Goal: Entertainment & Leisure: Consume media (video, audio)

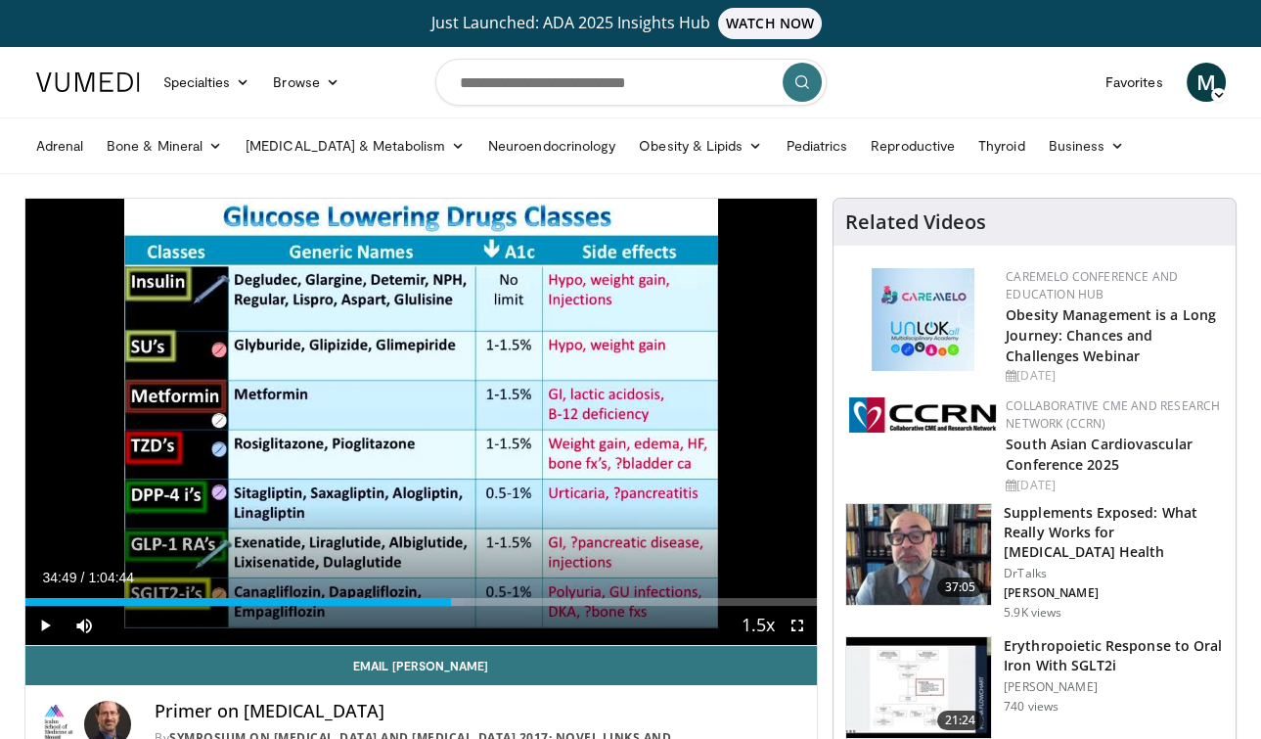
click at [99, 109] on link at bounding box center [87, 82] width 127 height 55
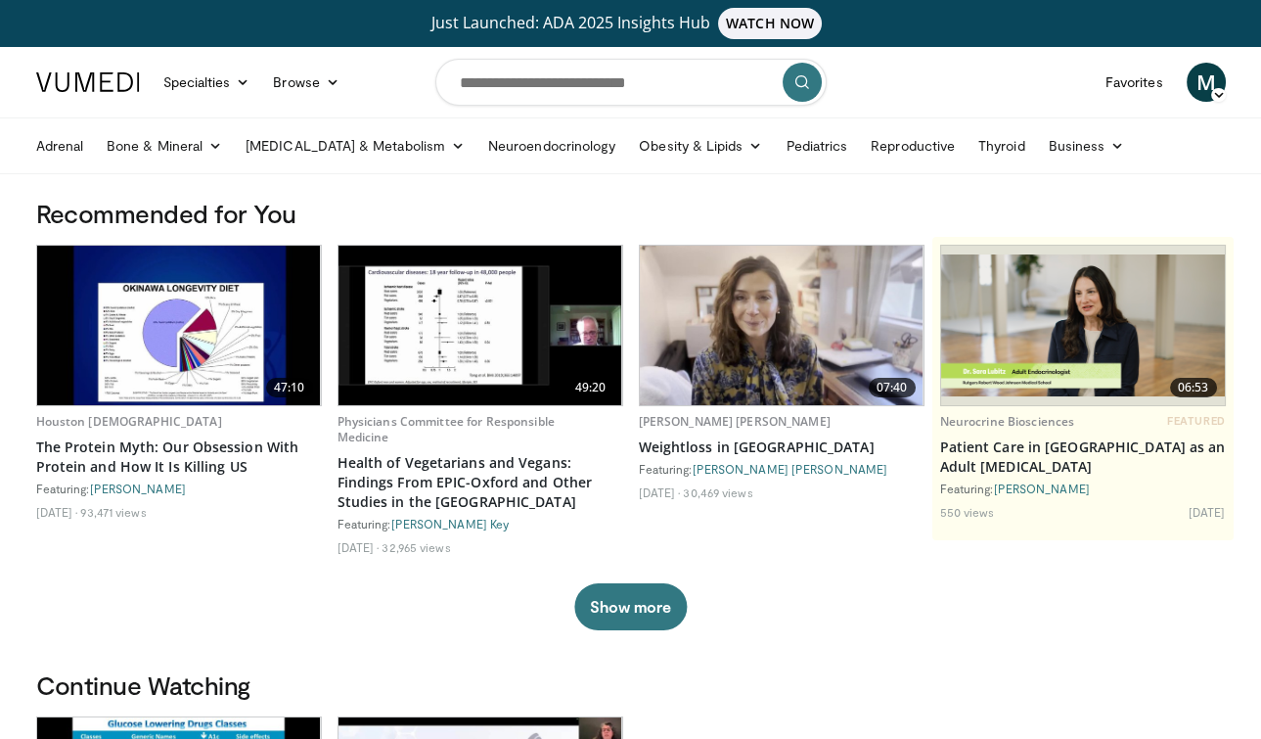
scroll to position [299, 0]
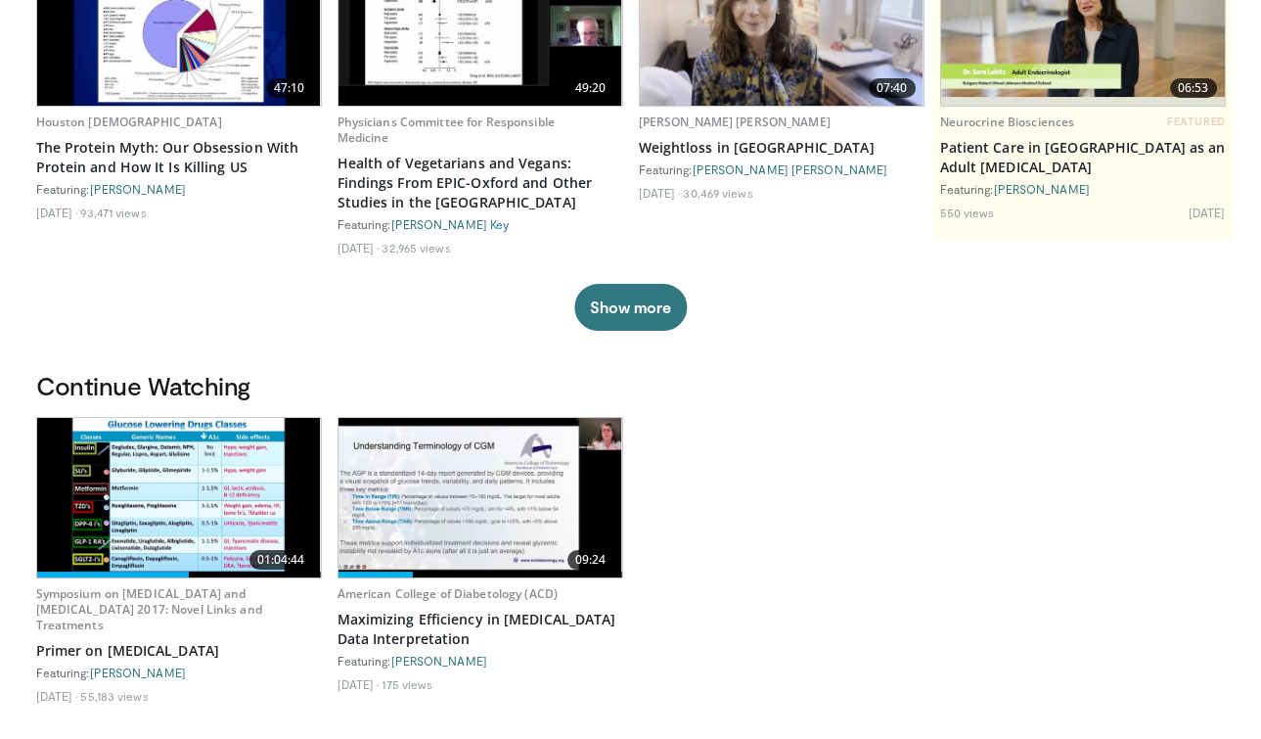
click at [209, 337] on div "Recommended for You 47:10 Houston [DEMOGRAPHIC_DATA] The Protein Myth: Our Obse…" at bounding box center [630, 133] width 1213 height 471
click at [140, 282] on div "47:10 Houston Methodist The Protein Myth: Our Obsession With Protein and How It…" at bounding box center [630, 137] width 1189 height 385
click at [909, 544] on div "01:04:44 Symposium on Diabetes and Cancer 2017: Novel Links and Treatments Prim…" at bounding box center [630, 566] width 1189 height 299
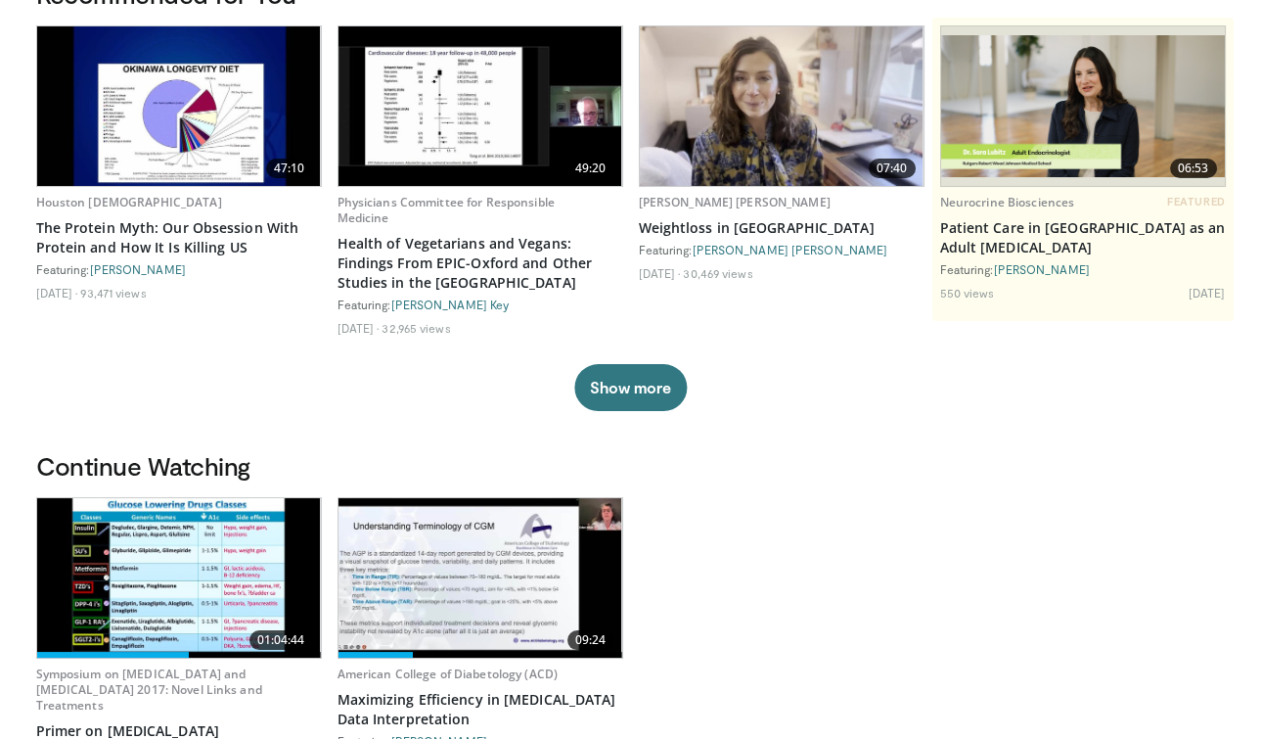
scroll to position [39, 0]
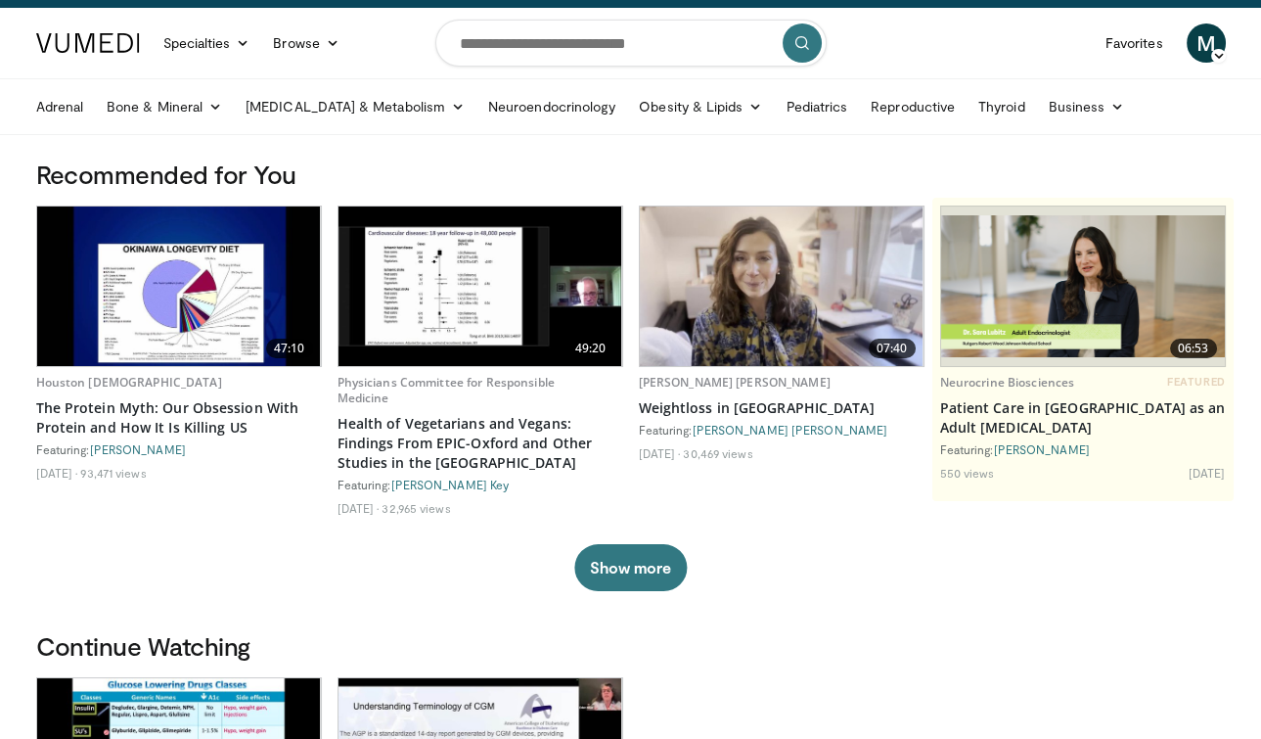
click at [133, 551] on div "47:10 Houston Methodist The Protein Myth: Our Obsession With Protein and How It…" at bounding box center [630, 397] width 1189 height 385
